Goal: Task Accomplishment & Management: Use online tool/utility

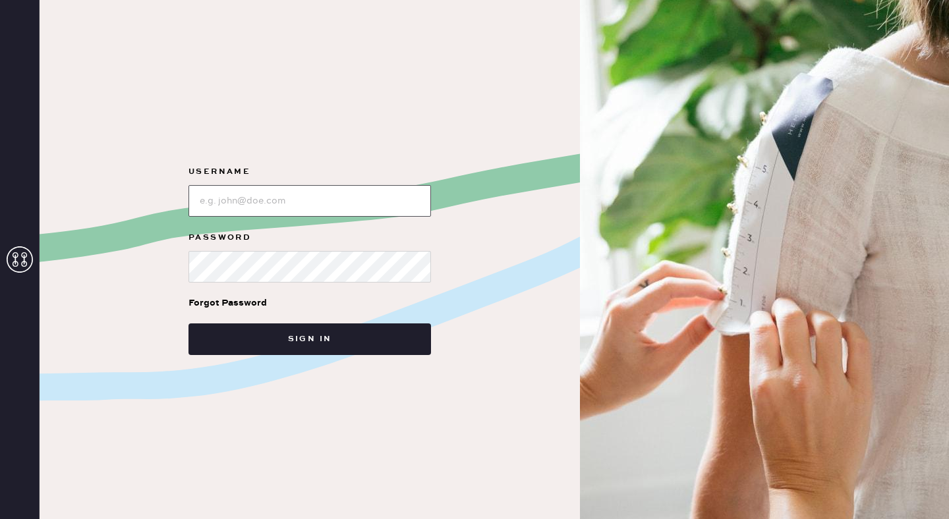
click at [384, 198] on input "loginName" at bounding box center [309, 201] width 242 height 32
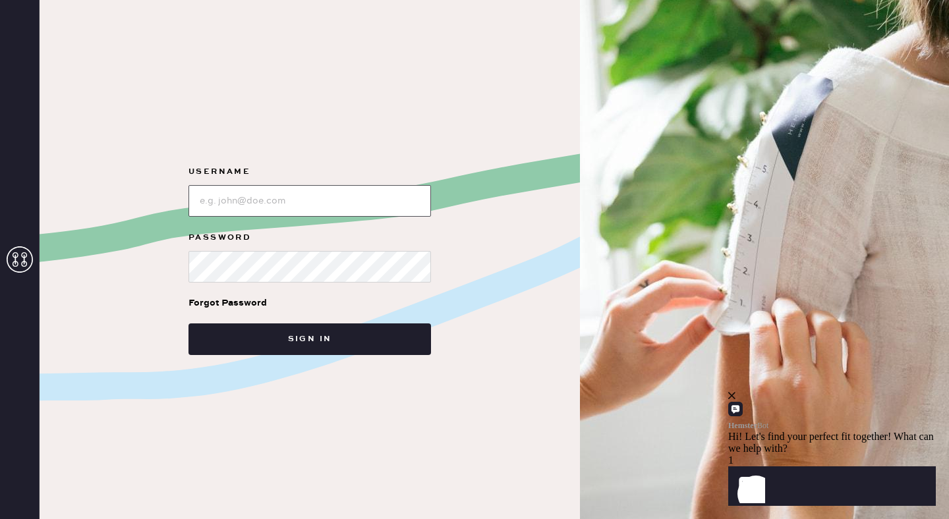
type input "reformationseattle"
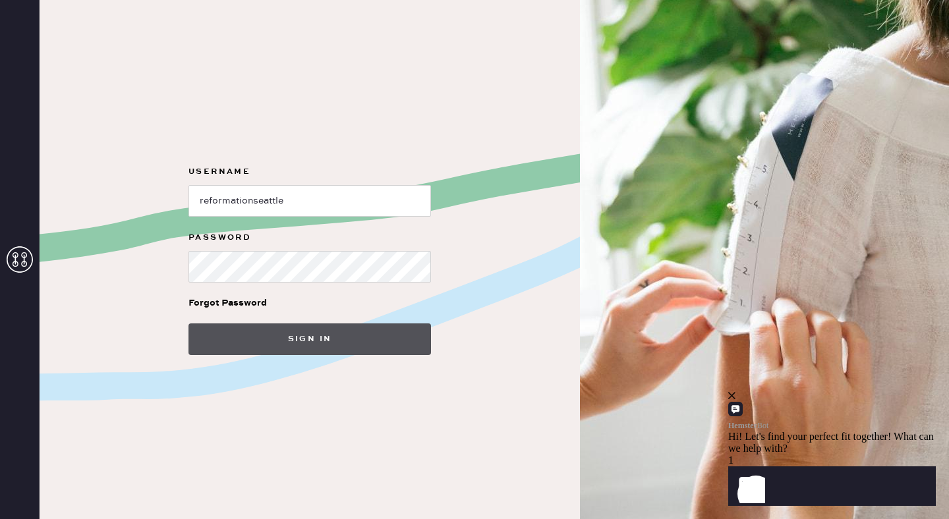
click at [302, 336] on button "Sign in" at bounding box center [309, 340] width 242 height 32
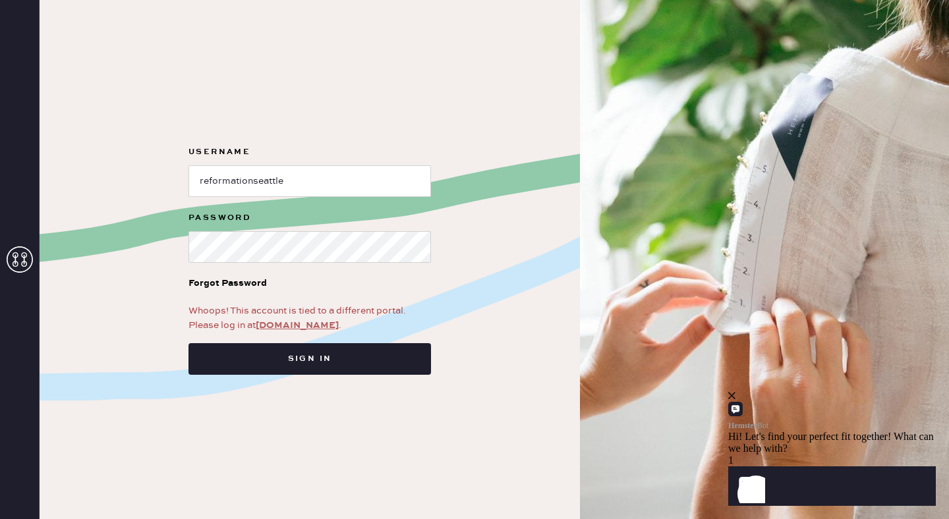
click at [302, 322] on link "[DOMAIN_NAME]" at bounding box center [297, 326] width 83 height 12
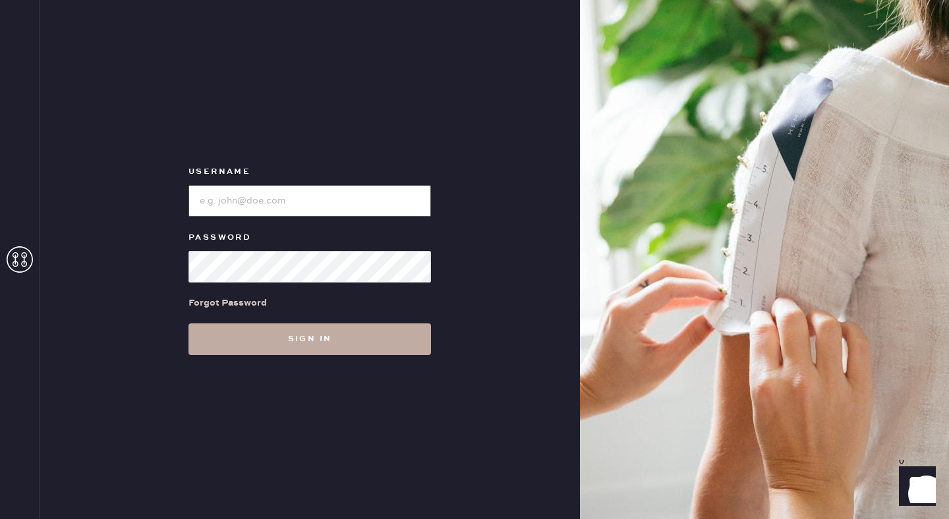
type input "reformationseattle"
click at [299, 339] on button "Sign in" at bounding box center [309, 340] width 242 height 32
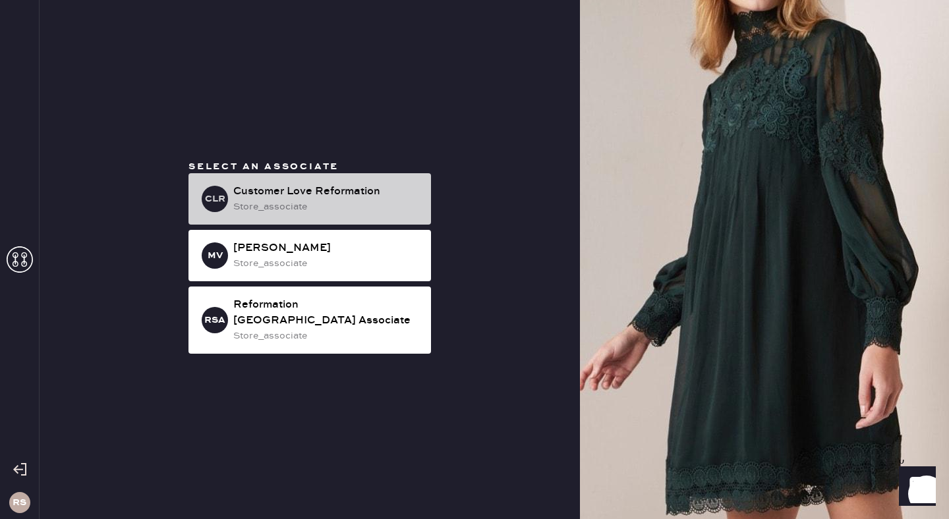
click at [359, 214] on div "store_associate" at bounding box center [326, 207] width 187 height 14
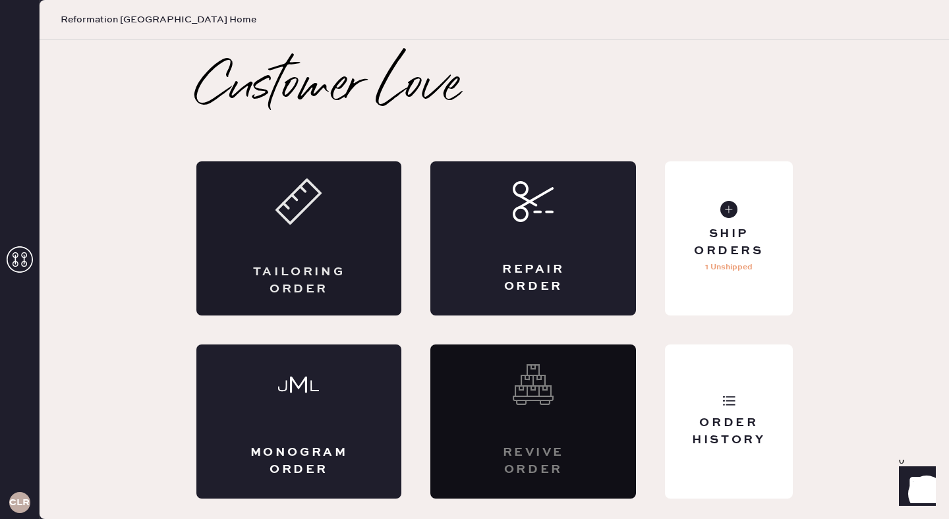
click at [329, 256] on div "Tailoring Order" at bounding box center [299, 238] width 206 height 154
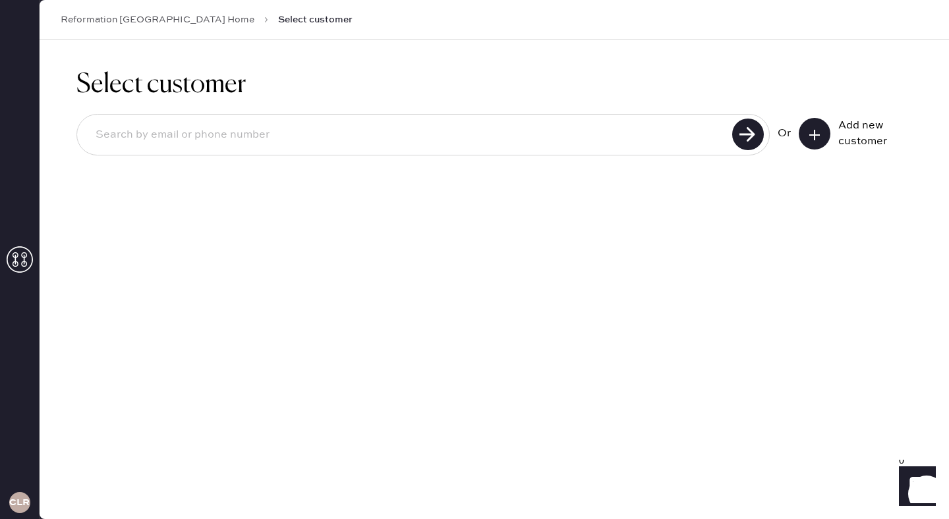
click at [820, 132] on icon at bounding box center [814, 134] width 13 height 13
